Goal: Transaction & Acquisition: Subscribe to service/newsletter

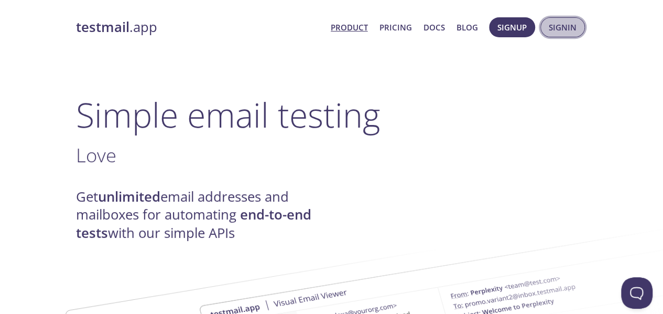
click at [562, 34] on button "Signin" at bounding box center [563, 27] width 45 height 20
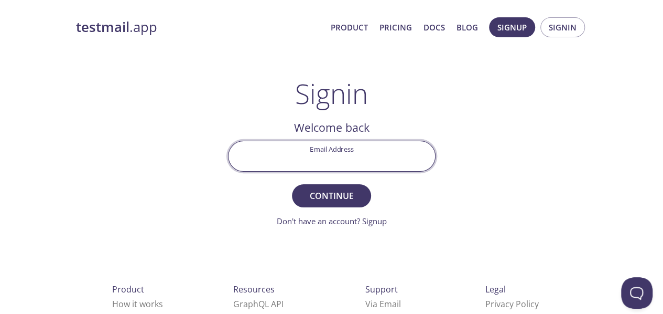
click at [327, 166] on input "Email Address" at bounding box center [332, 156] width 207 height 30
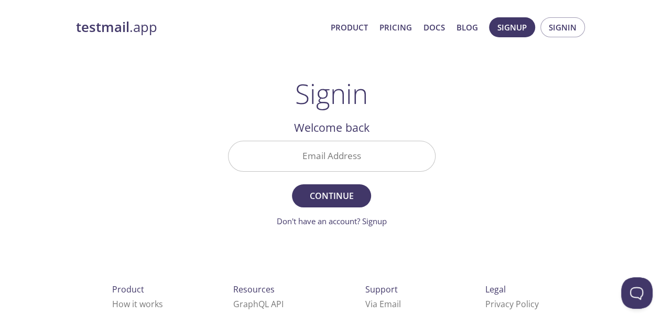
click at [475, 185] on div "testmail .app Product Pricing Docs Blog Signup Signin Signin Welcome back Email…" at bounding box center [331, 228] width 537 height 437
click at [508, 36] on button "Signup" at bounding box center [512, 27] width 46 height 20
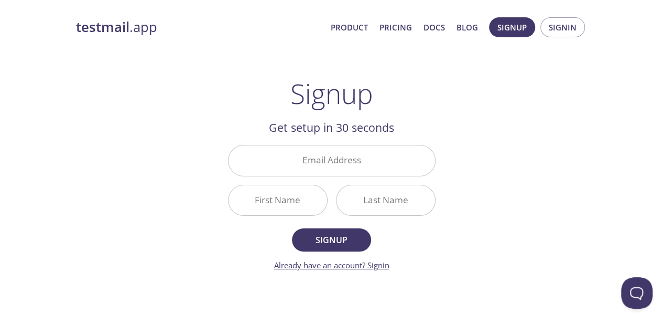
click at [384, 265] on link "Already have an account? Signin" at bounding box center [331, 265] width 115 height 10
